Goal: Task Accomplishment & Management: Complete application form

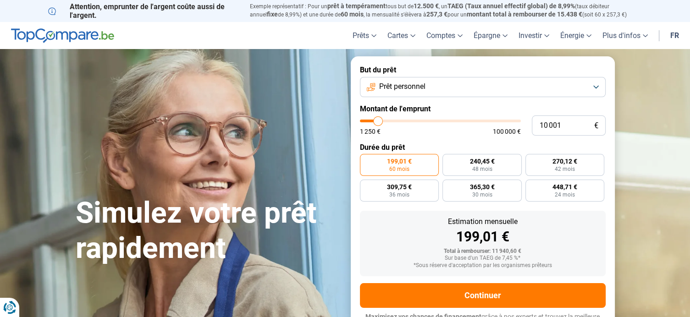
type input "10 750"
type input "10750"
type input "11 000"
type input "11000"
type input "11 500"
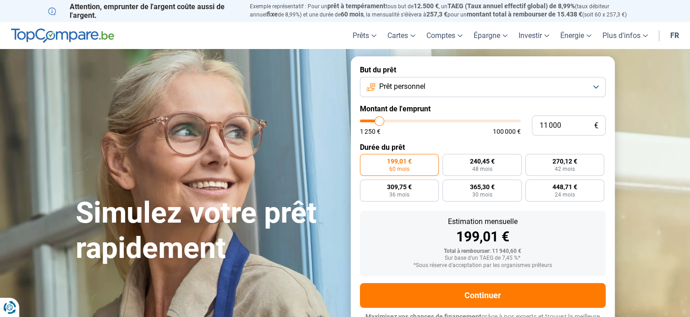
type input "11500"
type input "12 000"
type input "12000"
type input "12 500"
type input "12500"
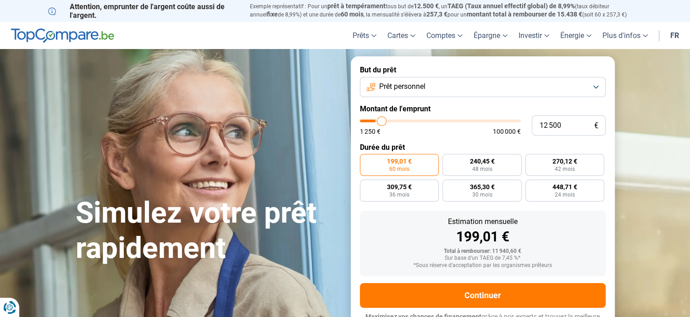
type input "12 750"
type input "12750"
type input "13 000"
type input "13000"
type input "13 500"
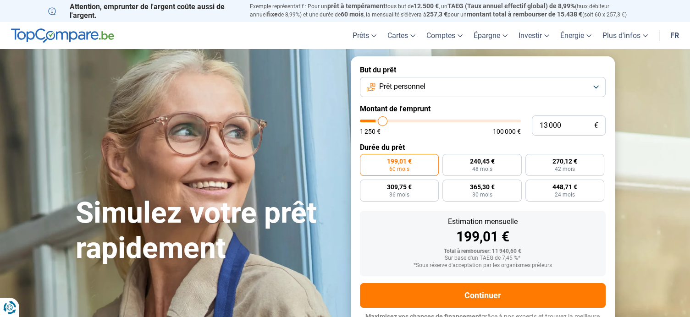
type input "13500"
type input "13 750"
type input "13750"
type input "14 000"
type input "14000"
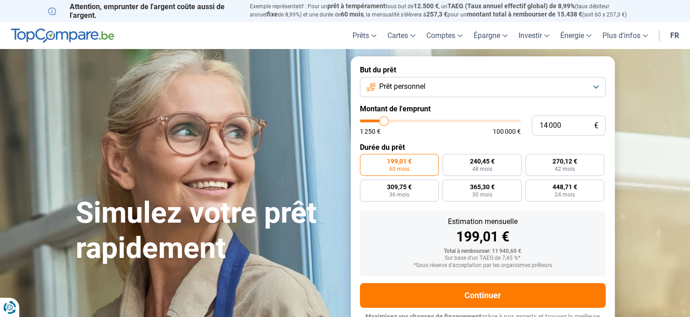
type input "14 250"
type input "14250"
type input "14 500"
type input "14500"
type input "14 750"
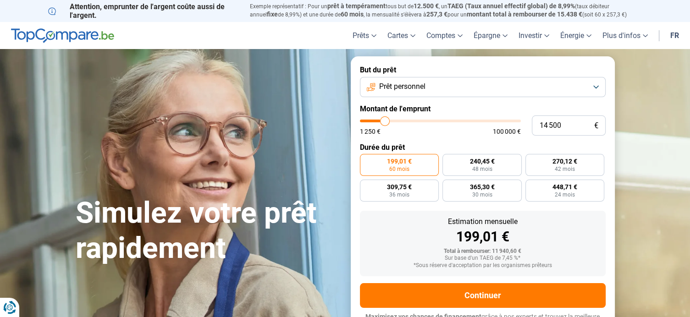
type input "14750"
type input "15 000"
type input "15000"
type input "15 500"
type input "15500"
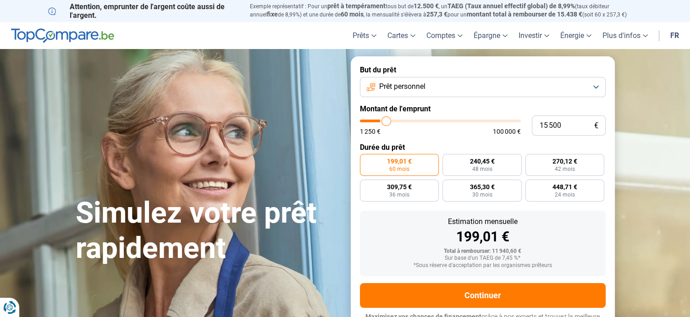
type input "15 750"
type input "15750"
type input "16 000"
type input "16000"
type input "16 250"
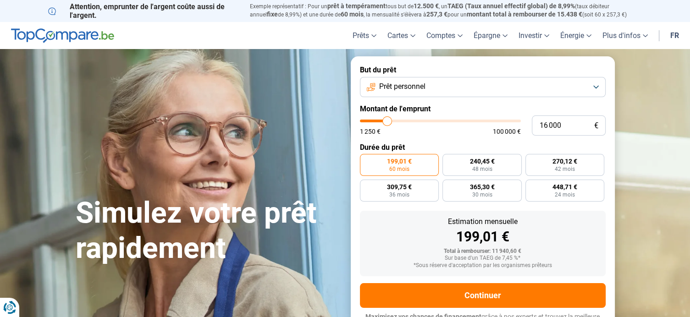
type input "16250"
type input "16 750"
type input "16750"
type input "17 500"
type input "17500"
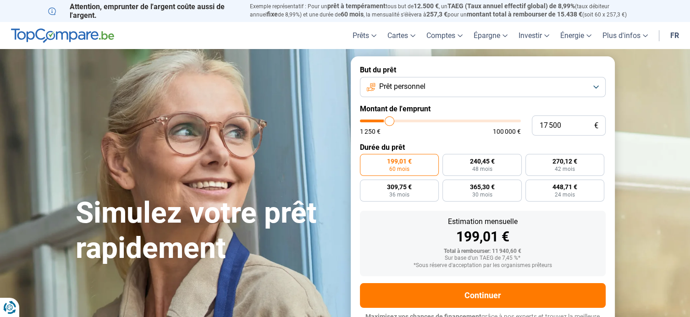
type input "18 250"
type input "18250"
type input "19 000"
type input "19000"
type input "19 750"
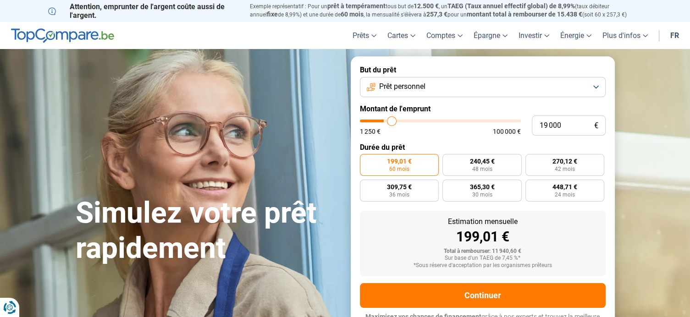
type input "19750"
type input "20 500"
type input "20500"
type input "21 250"
type input "21250"
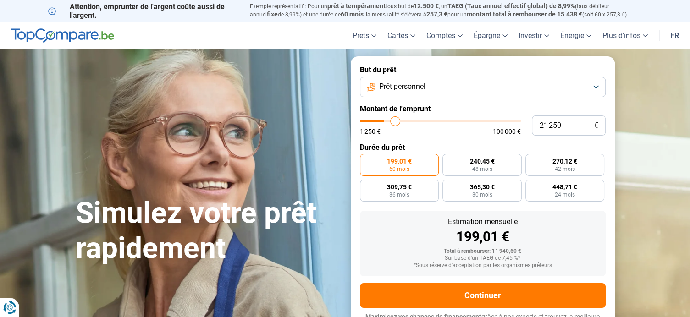
type input "22 000"
type input "22000"
type input "23 500"
type input "23500"
type input "24 250"
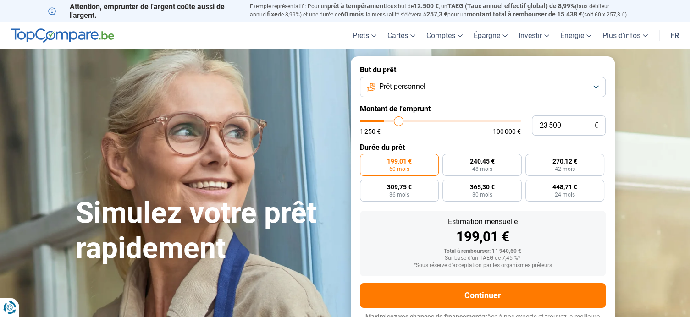
type input "24250"
type input "25 000"
type input "25000"
type input "25 250"
type input "25250"
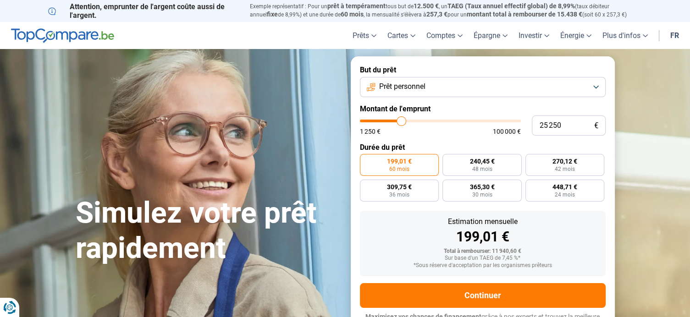
type input "25 750"
type input "25750"
type input "26 250"
type input "26250"
type input "26 750"
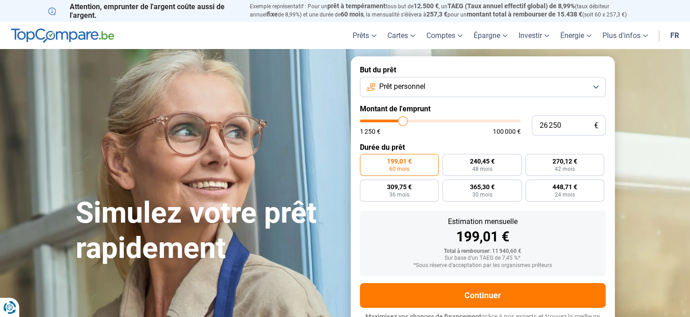
type input "26750"
type input "27 500"
type input "27500"
type input "28 000"
type input "28000"
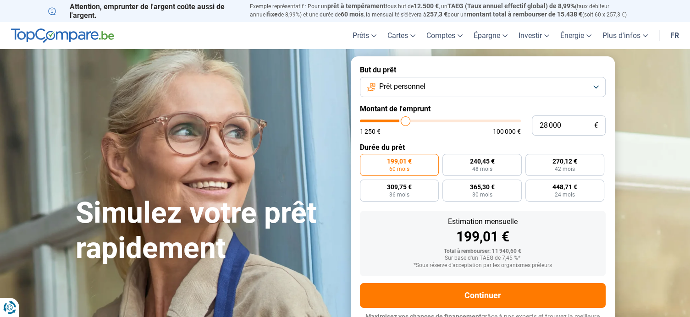
type input "28 250"
type input "28250"
type input "28 500"
type input "28500"
type input "28 750"
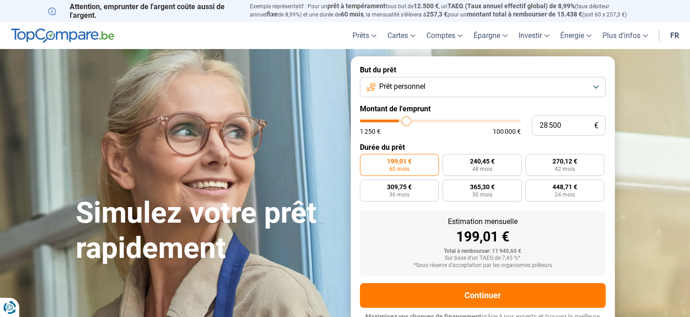
type input "28750"
type input "29 000"
type input "29000"
type input "29 250"
type input "29250"
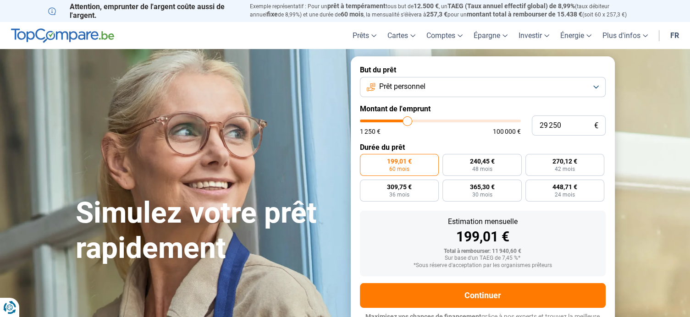
type input "29 750"
type input "29750"
type input "30 000"
type input "30000"
type input "30 750"
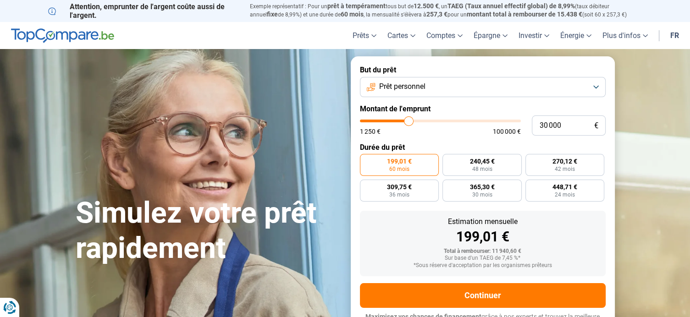
type input "30750"
type input "31 000"
type input "31000"
type input "31 500"
type input "31500"
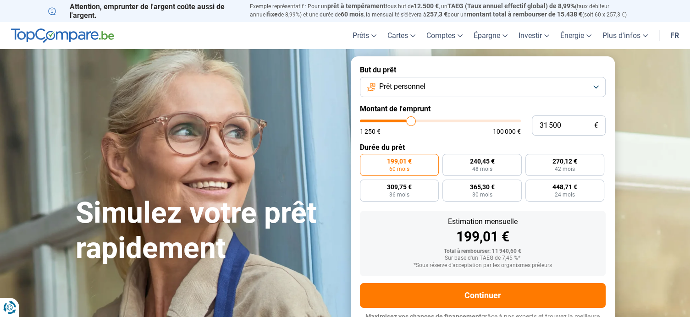
type input "32 250"
type input "32250"
type input "33 000"
type input "33000"
type input "33 250"
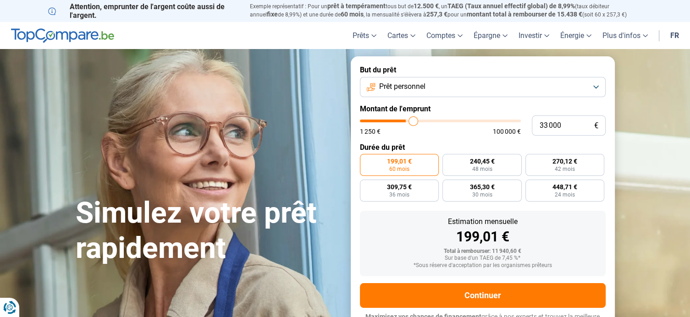
type input "33250"
type input "33 750"
type input "33750"
type input "34 500"
type input "34500"
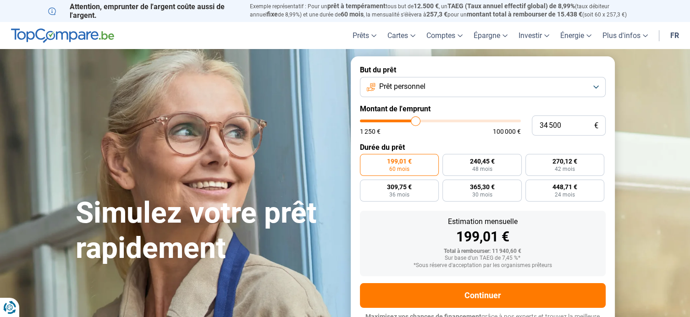
type input "35 000"
type input "35000"
type input "35 750"
type input "35750"
type input "36 250"
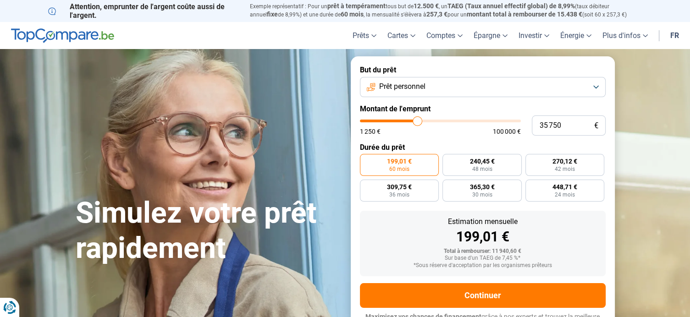
type input "36250"
type input "36 500"
type input "36500"
type input "36 750"
type input "36750"
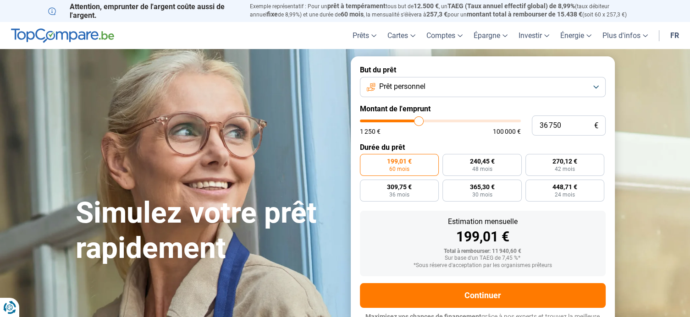
type input "37 250"
type input "37250"
type input "38 000"
type input "38000"
type input "38 500"
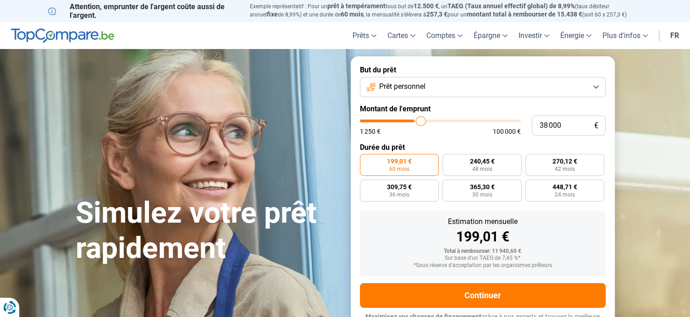
type input "38500"
type input "38 750"
type input "38750"
type input "39 250"
type input "39250"
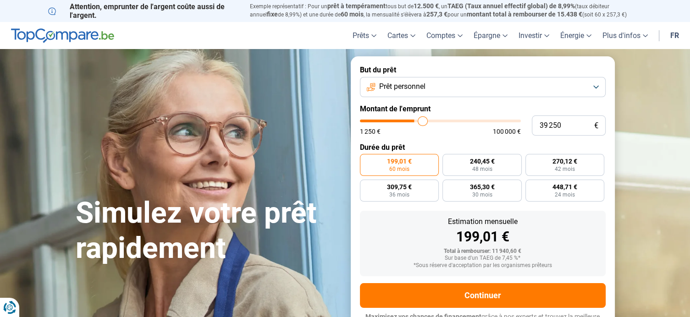
type input "39 500"
type input "39500"
type input "39 750"
type input "39750"
type input "40 000"
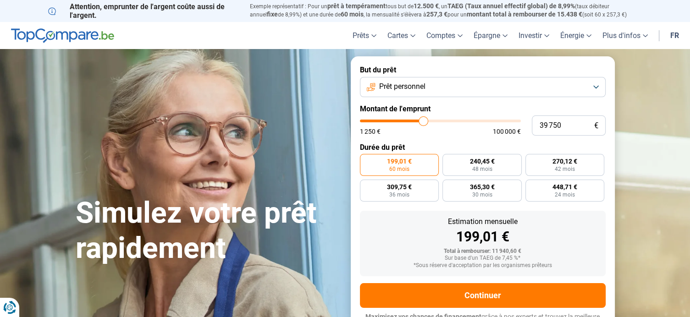
type input "40000"
type input "40 500"
type input "40500"
type input "41 000"
type input "41000"
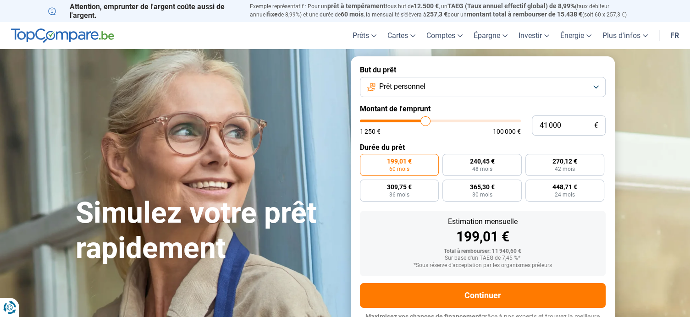
type input "41 250"
type input "41250"
type input "41 500"
type input "41500"
type input "42 000"
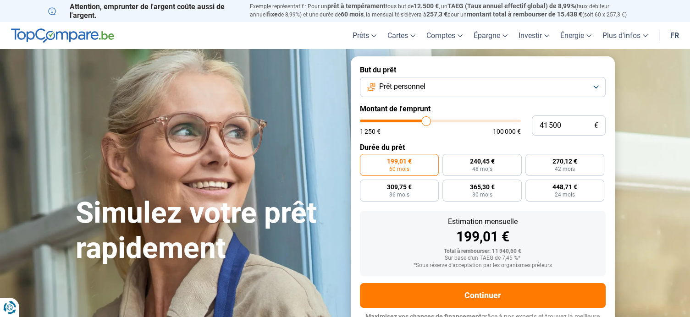
type input "42000"
type input "42 500"
type input "42500"
type input "42 250"
type input "42250"
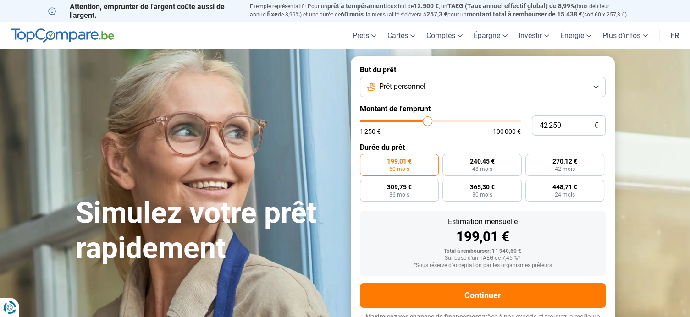
type input "40 750"
type input "40750"
type input "39 000"
type input "39000"
type input "37 750"
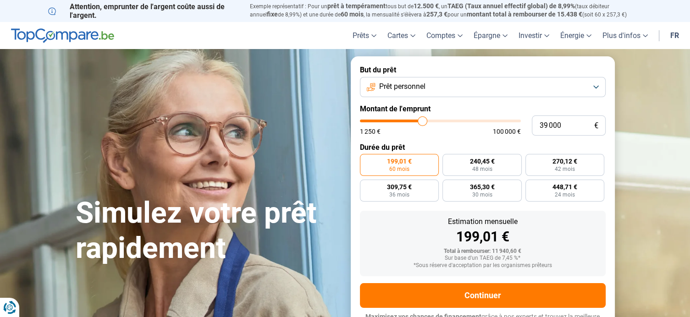
type input "37750"
type input "36 000"
type input "36000"
type input "34 500"
type input "34500"
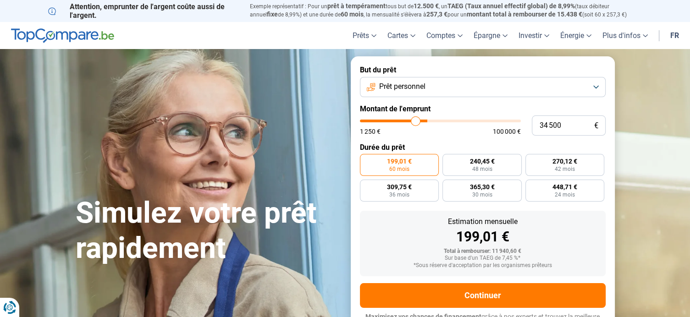
type input "32 000"
type input "32000"
type input "28 750"
type input "28750"
type input "25 250"
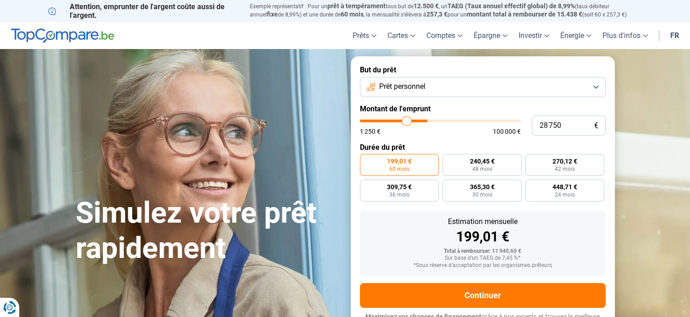
type input "25250"
type input "21 250"
type input "21250"
type input "15 750"
type input "15750"
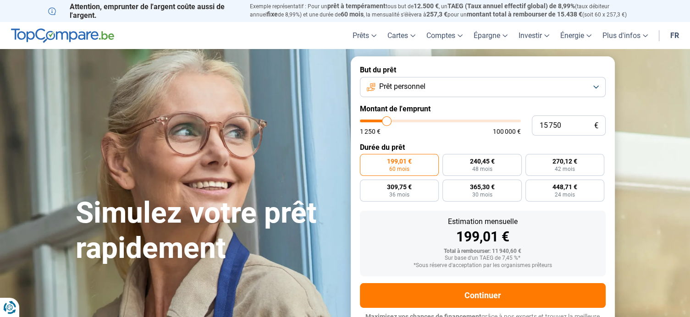
type input "12 750"
type input "12750"
type input "10 250"
type input "10250"
type input "7 750"
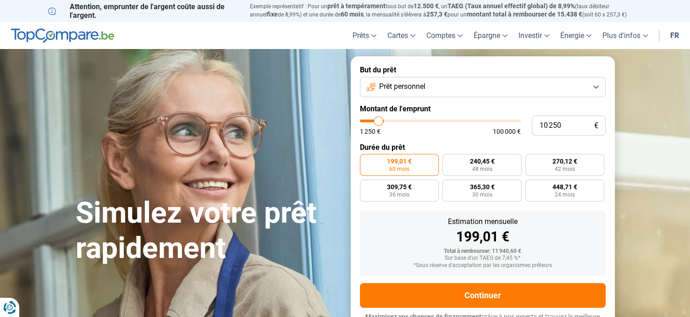
type input "7750"
type input "5 750"
type input "5750"
type input "4 000"
type input "4000"
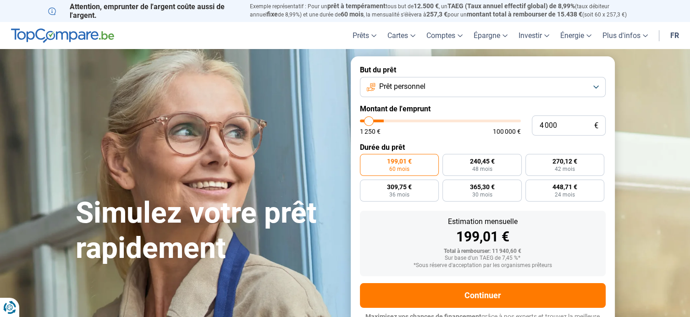
type input "2 500"
type input "2500"
type input "1 250"
drag, startPoint x: 378, startPoint y: 121, endPoint x: 365, endPoint y: 137, distance: 21.1
type input "1250"
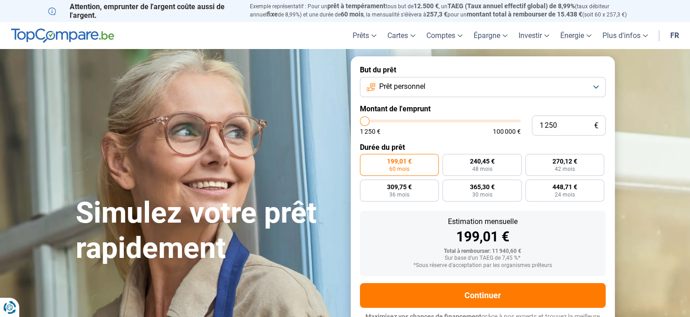
click at [365, 122] on input "range" at bounding box center [440, 121] width 161 height 3
radio input "true"
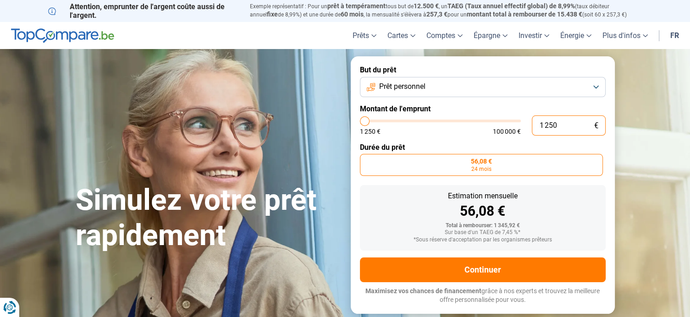
click at [567, 129] on input "1 250" at bounding box center [568, 125] width 74 height 20
type input "125"
type input "1250"
type input "12"
type input "1250"
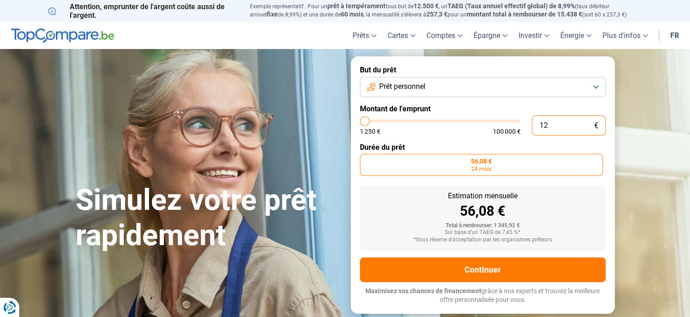
type input "1"
type input "1250"
type input "0"
type input "1250"
type input "4"
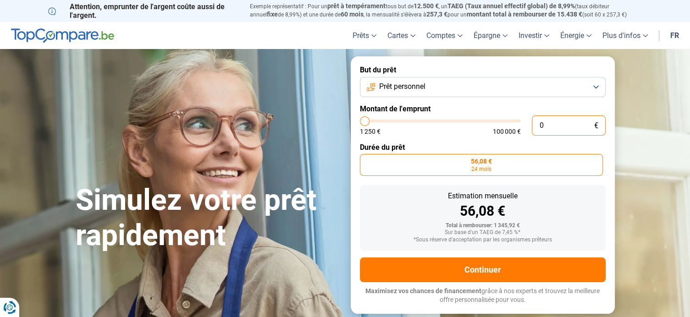
type input "1250"
type input "45"
type input "1250"
type input "450"
type input "1250"
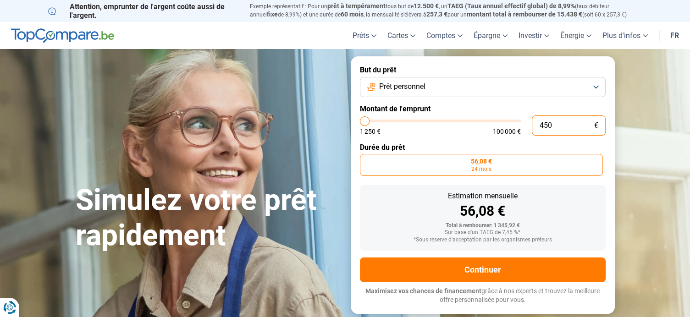
type input "4 500"
type input "4500"
radio input "false"
